Goal: Task Accomplishment & Management: Complete application form

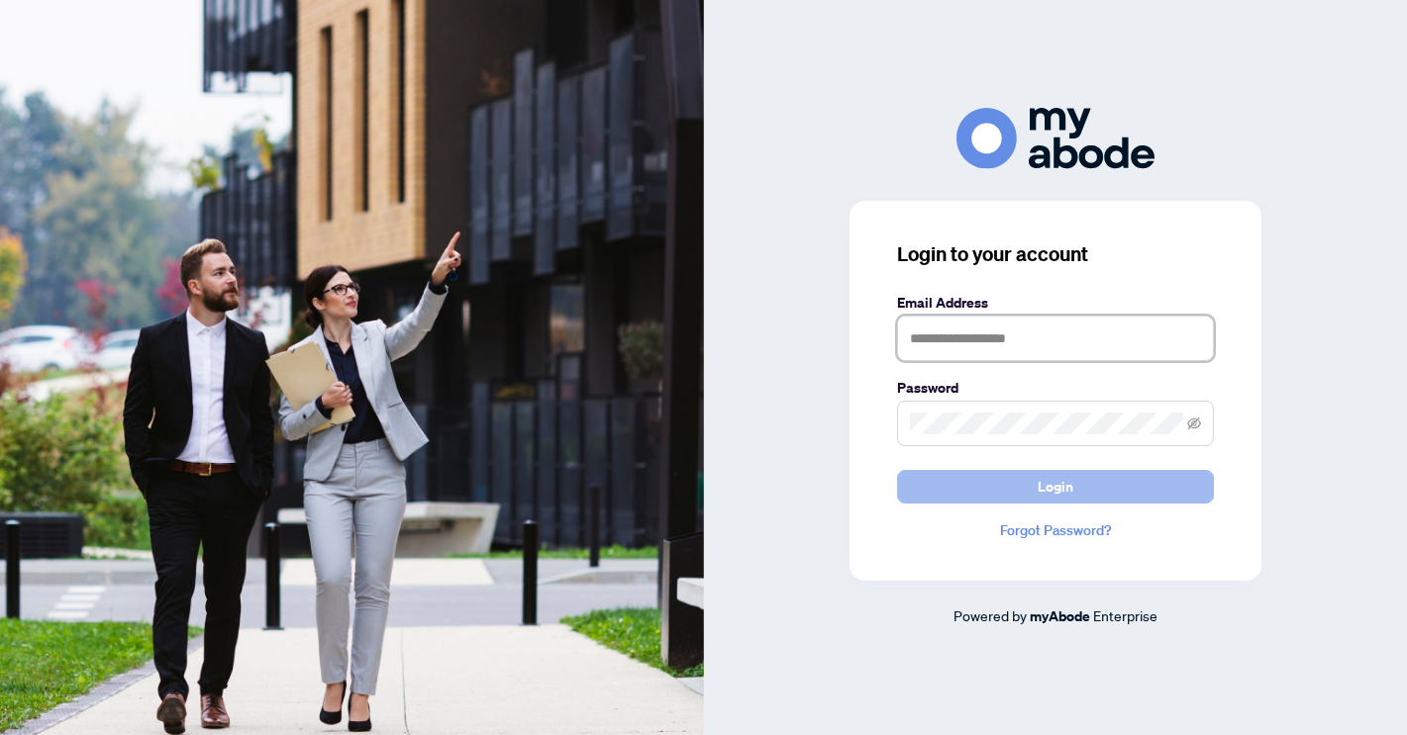
type input "**********"
click at [1017, 492] on button "Login" at bounding box center [1055, 487] width 317 height 34
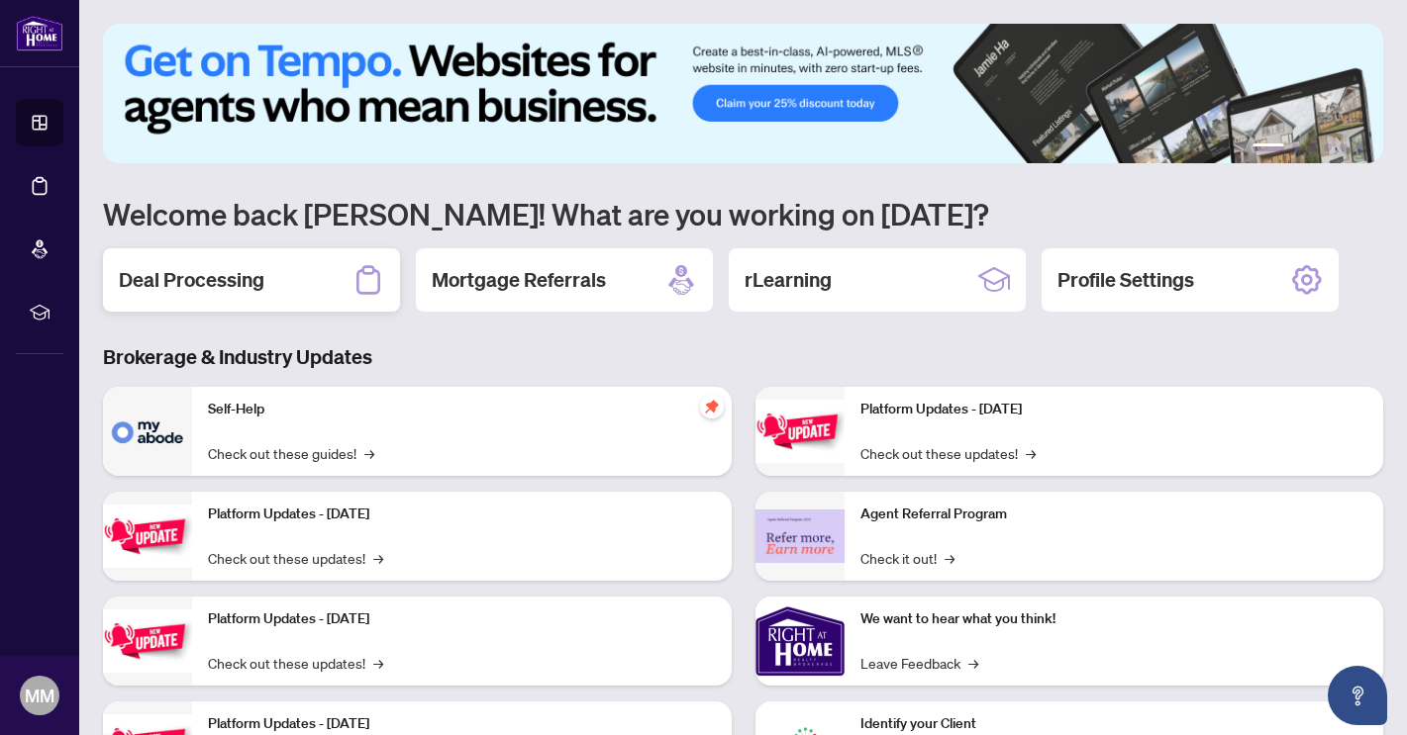
click at [212, 284] on h2 "Deal Processing" at bounding box center [192, 280] width 146 height 28
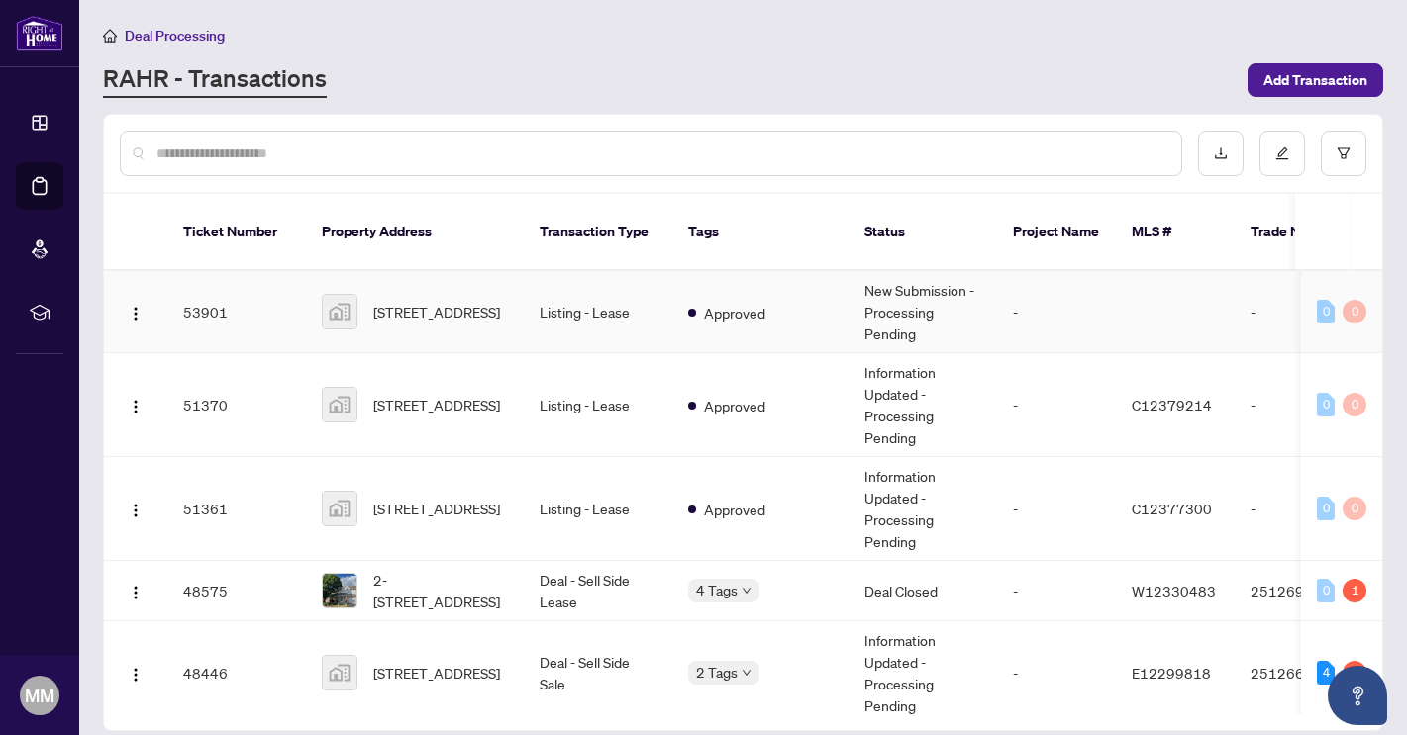
click at [656, 289] on td "Listing - Lease" at bounding box center [598, 312] width 148 height 82
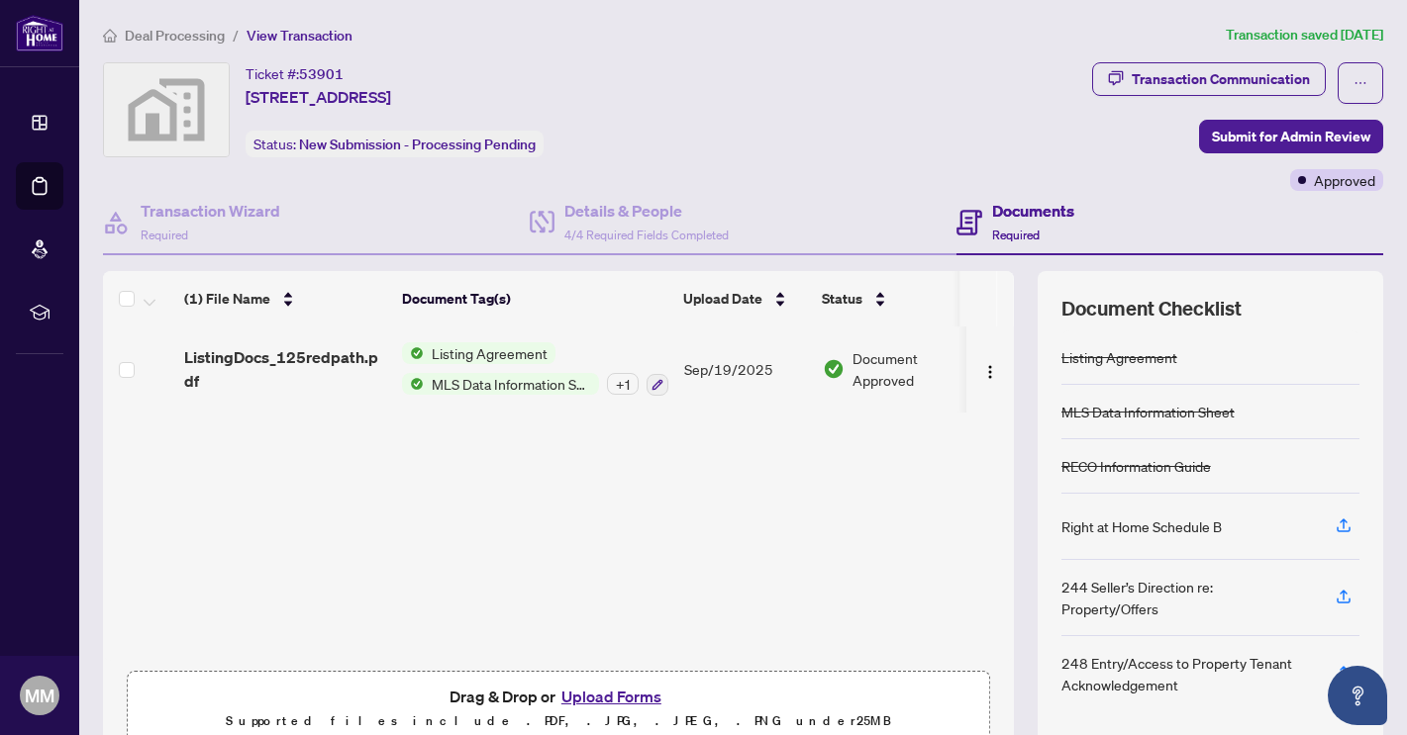
scroll to position [92, 0]
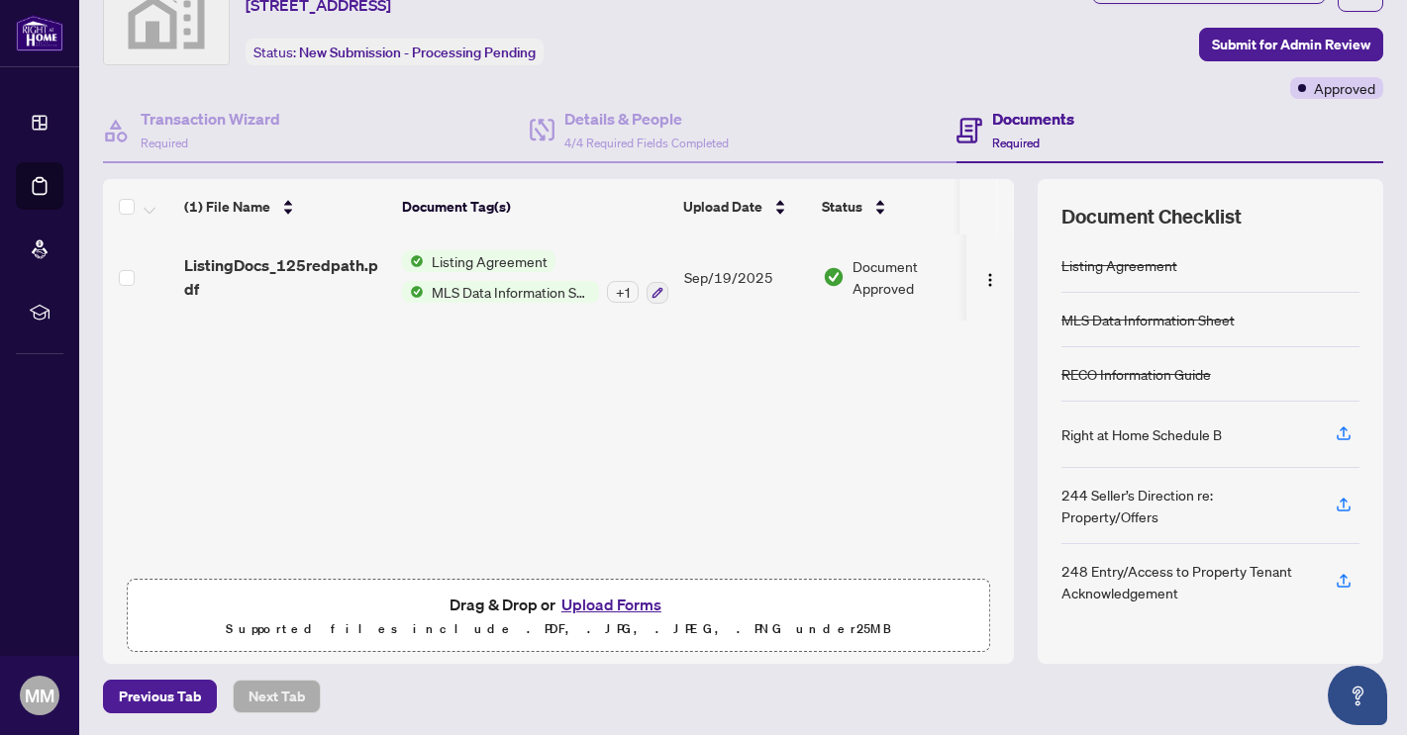
click at [615, 599] on button "Upload Forms" at bounding box center [611, 605] width 112 height 26
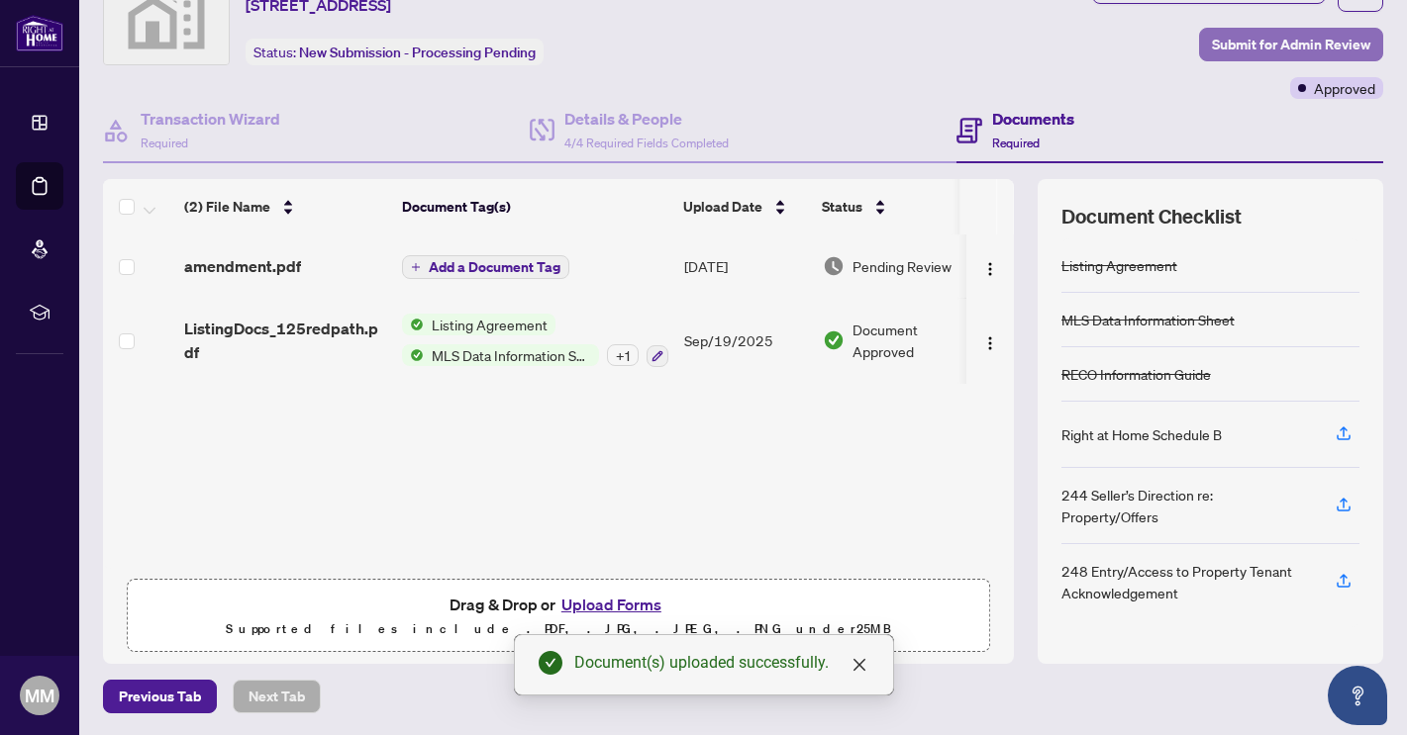
click at [1312, 43] on span "Submit for Admin Review" at bounding box center [1291, 45] width 158 height 32
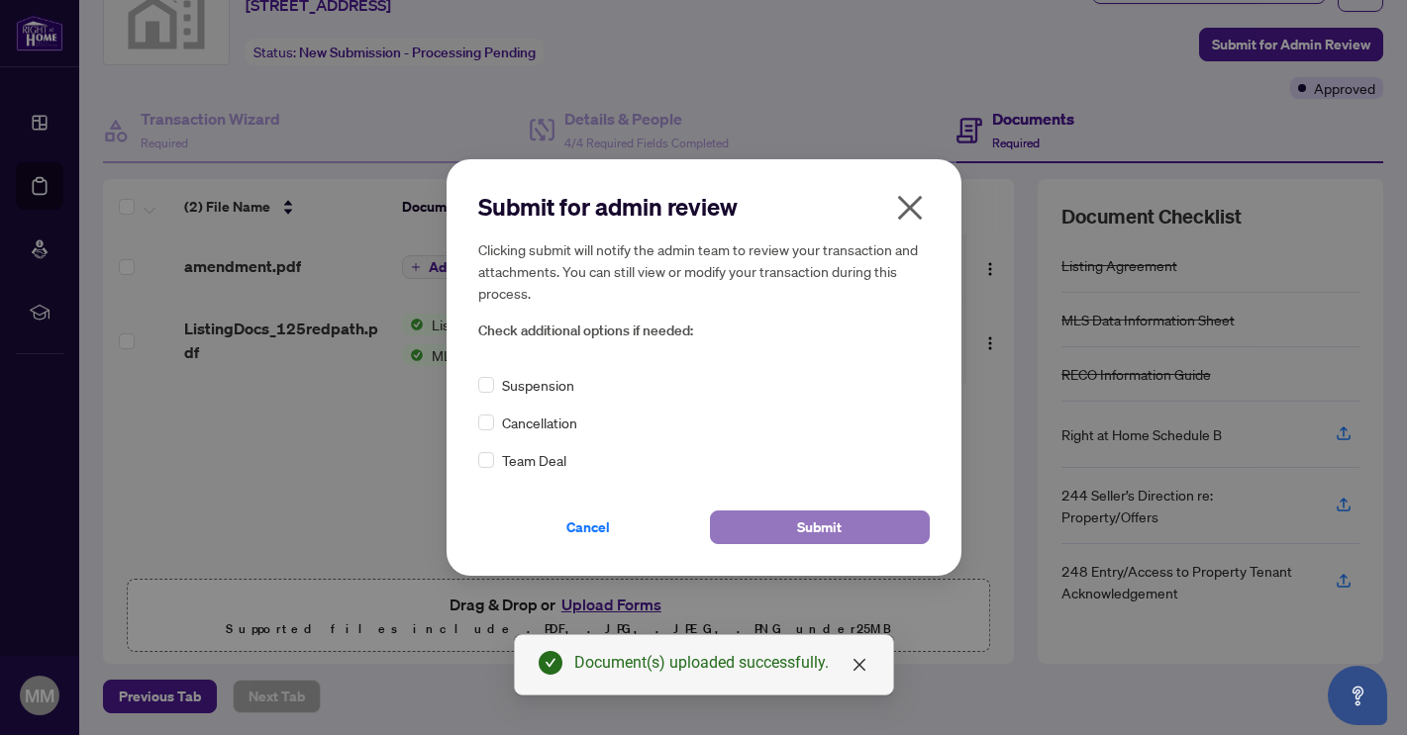
click at [842, 535] on button "Submit" at bounding box center [820, 528] width 220 height 34
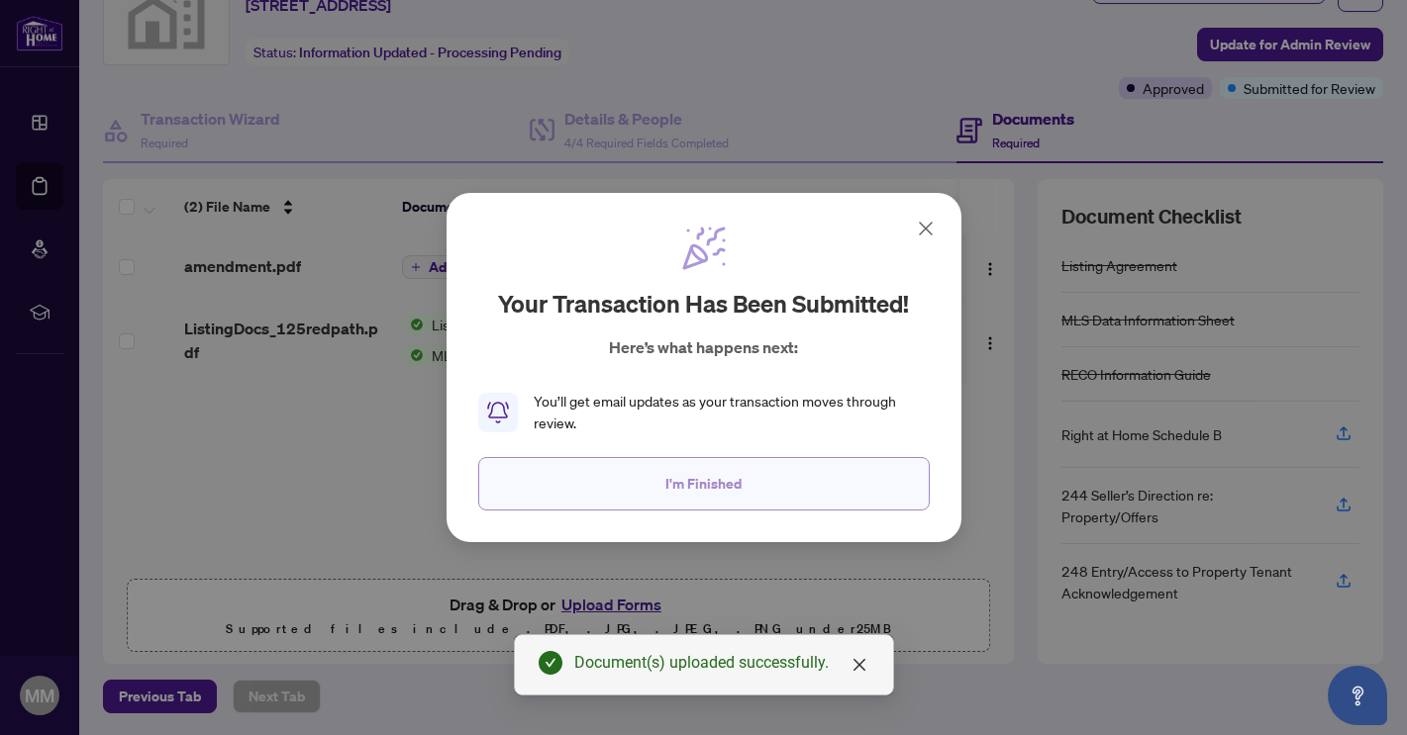
click at [759, 484] on button "I'm Finished" at bounding box center [703, 483] width 451 height 53
